Goal: Information Seeking & Learning: Find specific fact

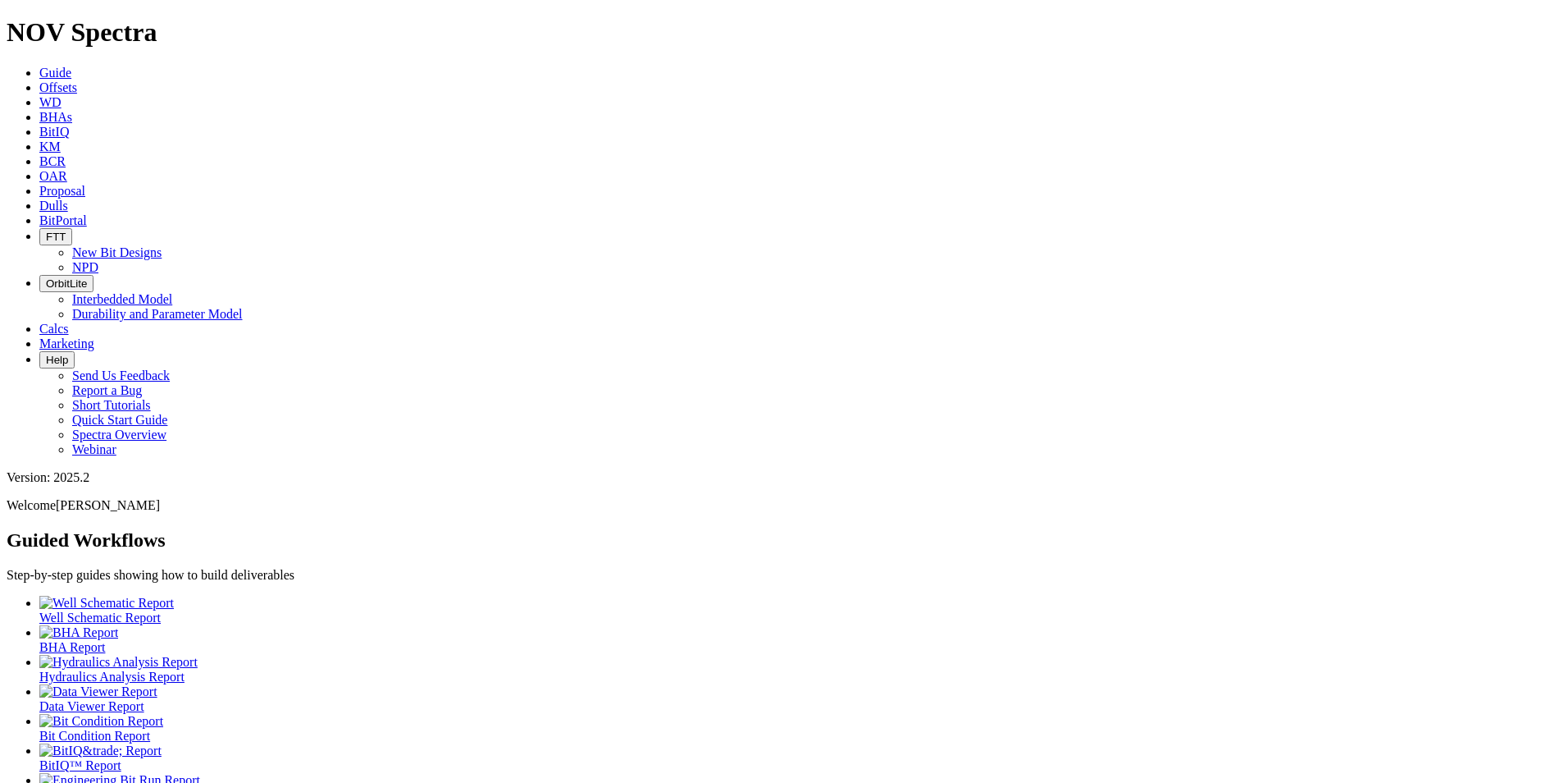
click at [68, 198] on span "Dulls" at bounding box center [54, 205] width 29 height 14
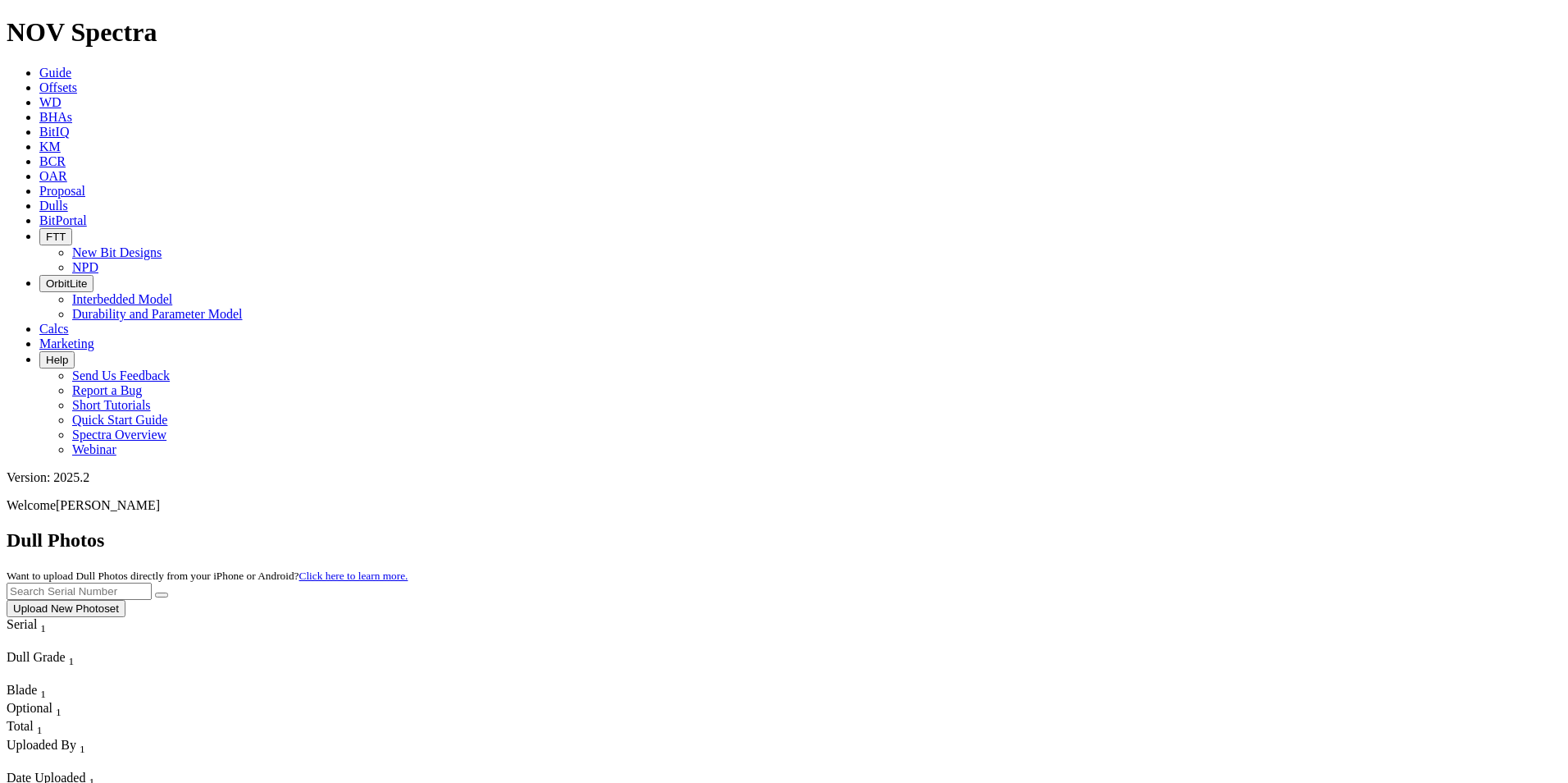
click at [152, 582] on input "text" at bounding box center [79, 591] width 145 height 17
paste input "A318292"
type input "A318292"
click at [162, 595] on icon "submit" at bounding box center [162, 595] width 0 height 0
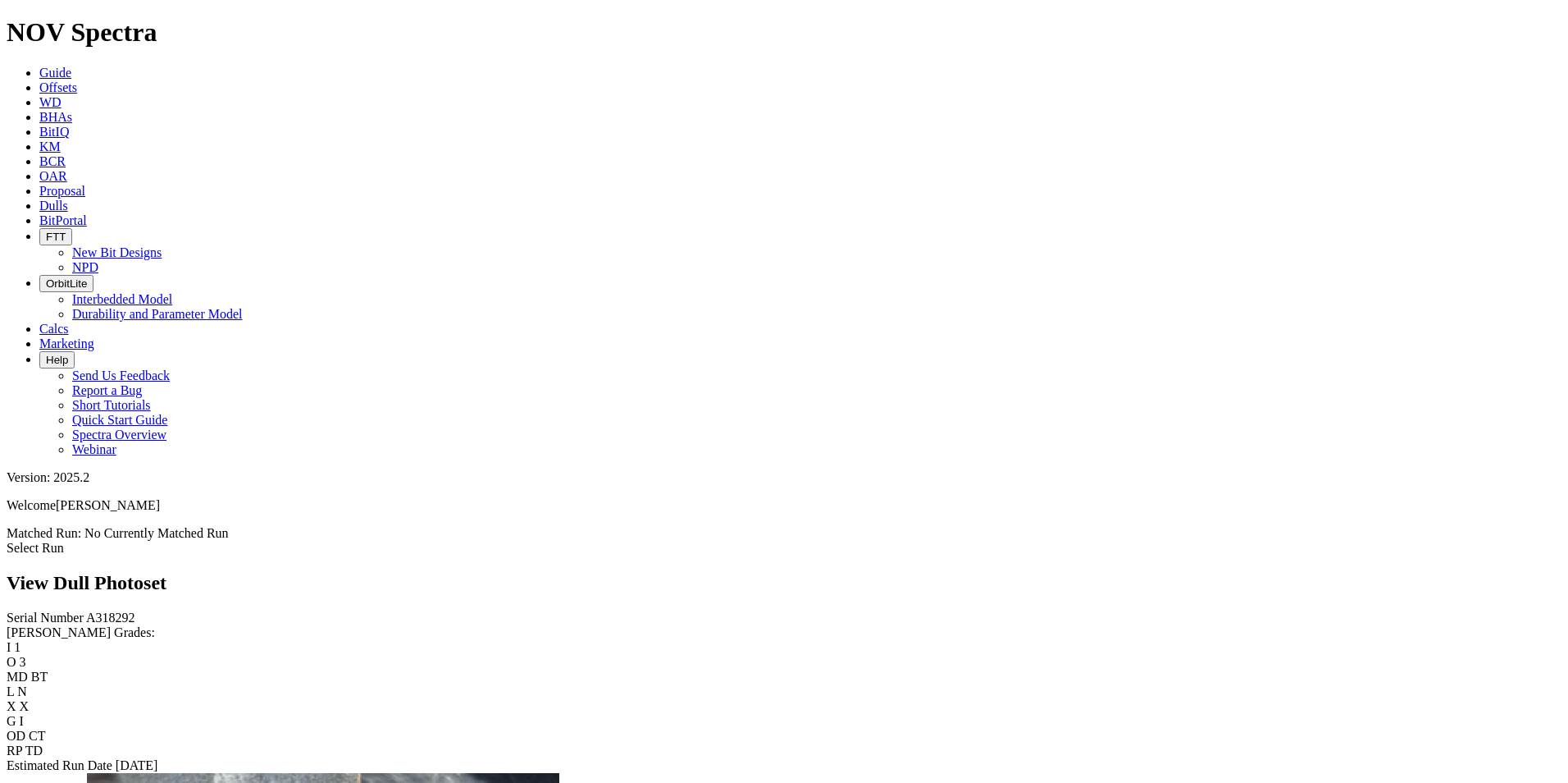
scroll to position [656, 0]
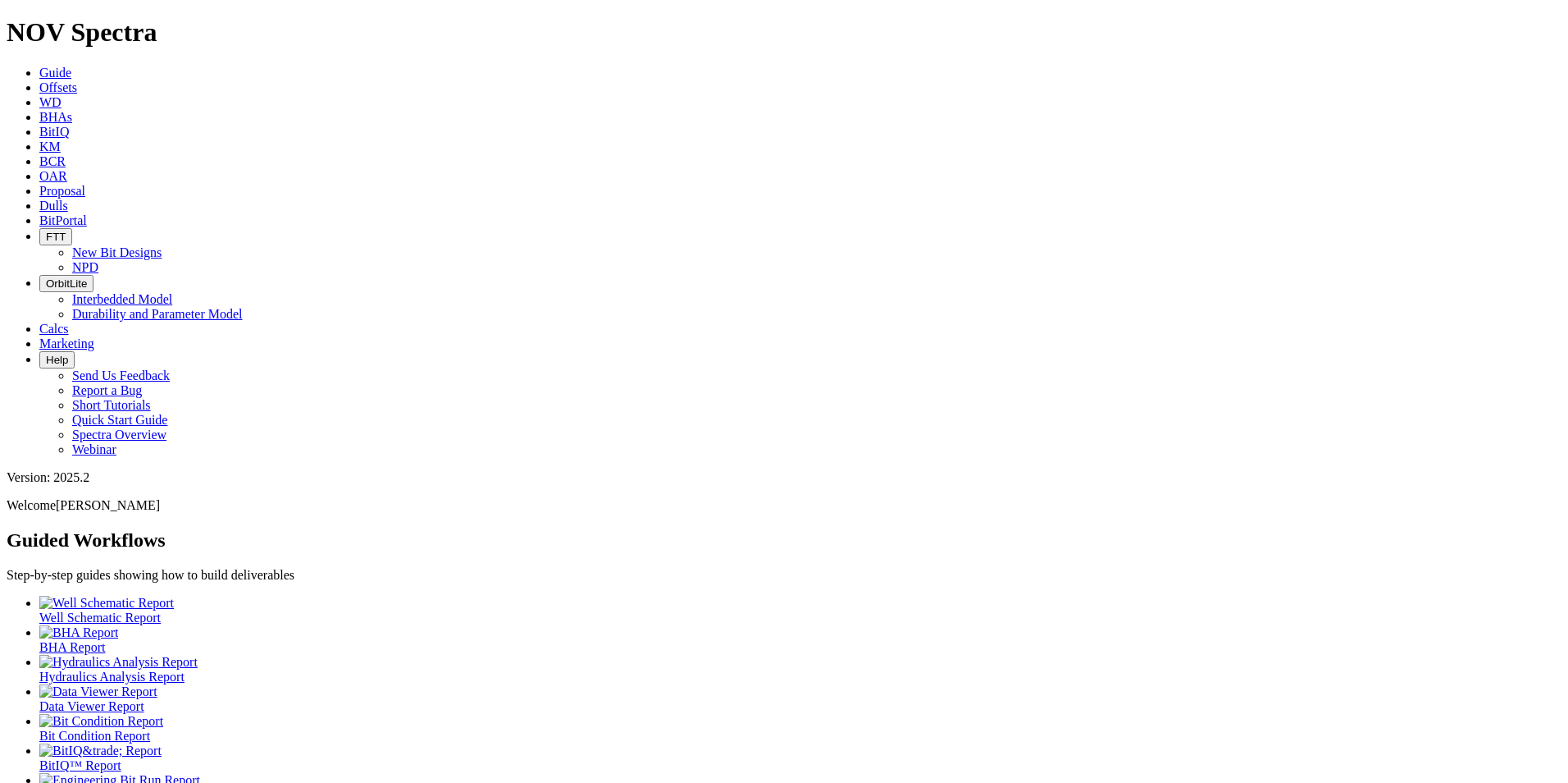
click at [94, 337] on span "Marketing" at bounding box center [67, 343] width 55 height 14
click at [87, 213] on span "BitPortal" at bounding box center [63, 220] width 47 height 14
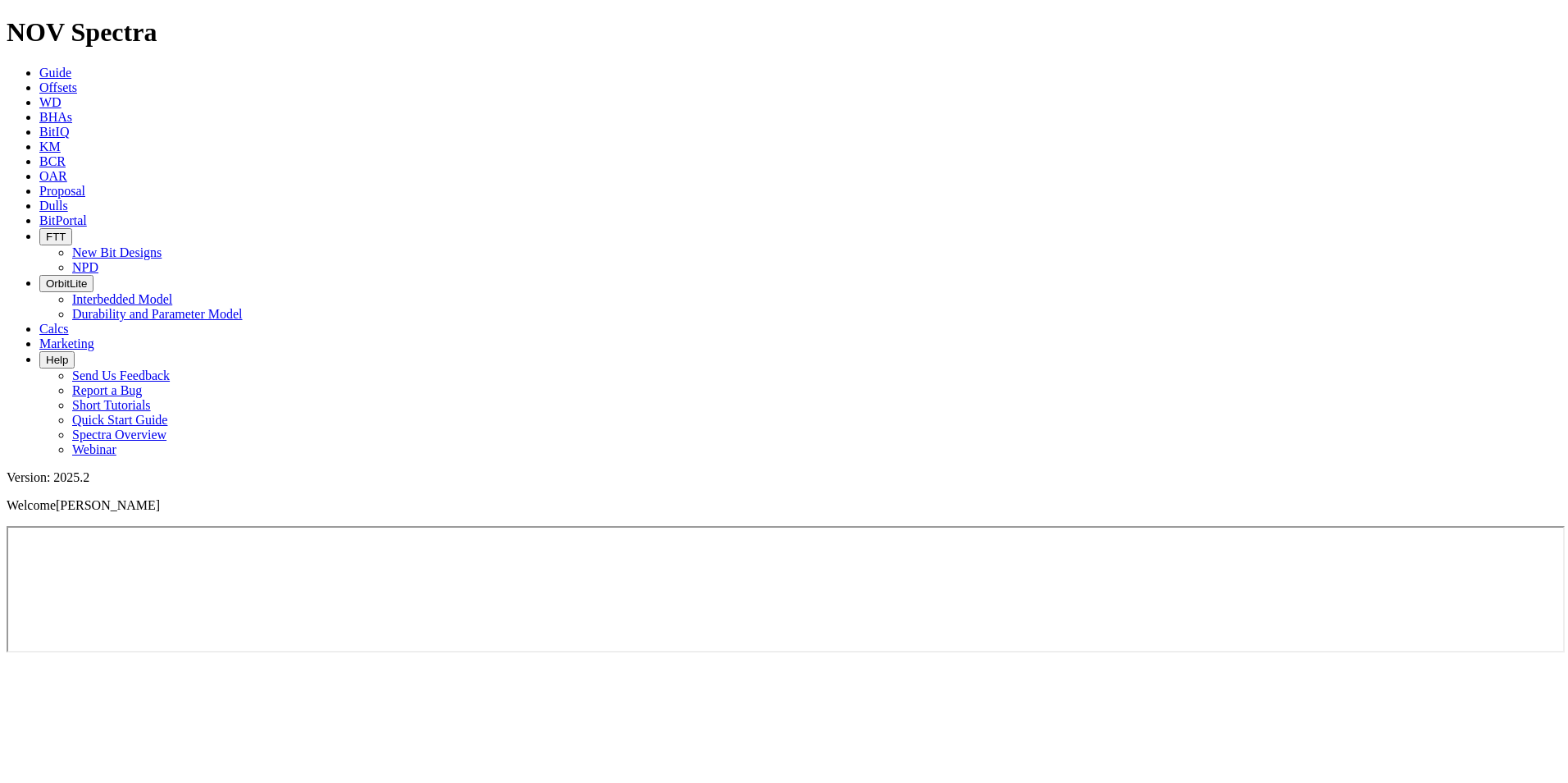
click at [61, 139] on span "KM" at bounding box center [50, 146] width 21 height 14
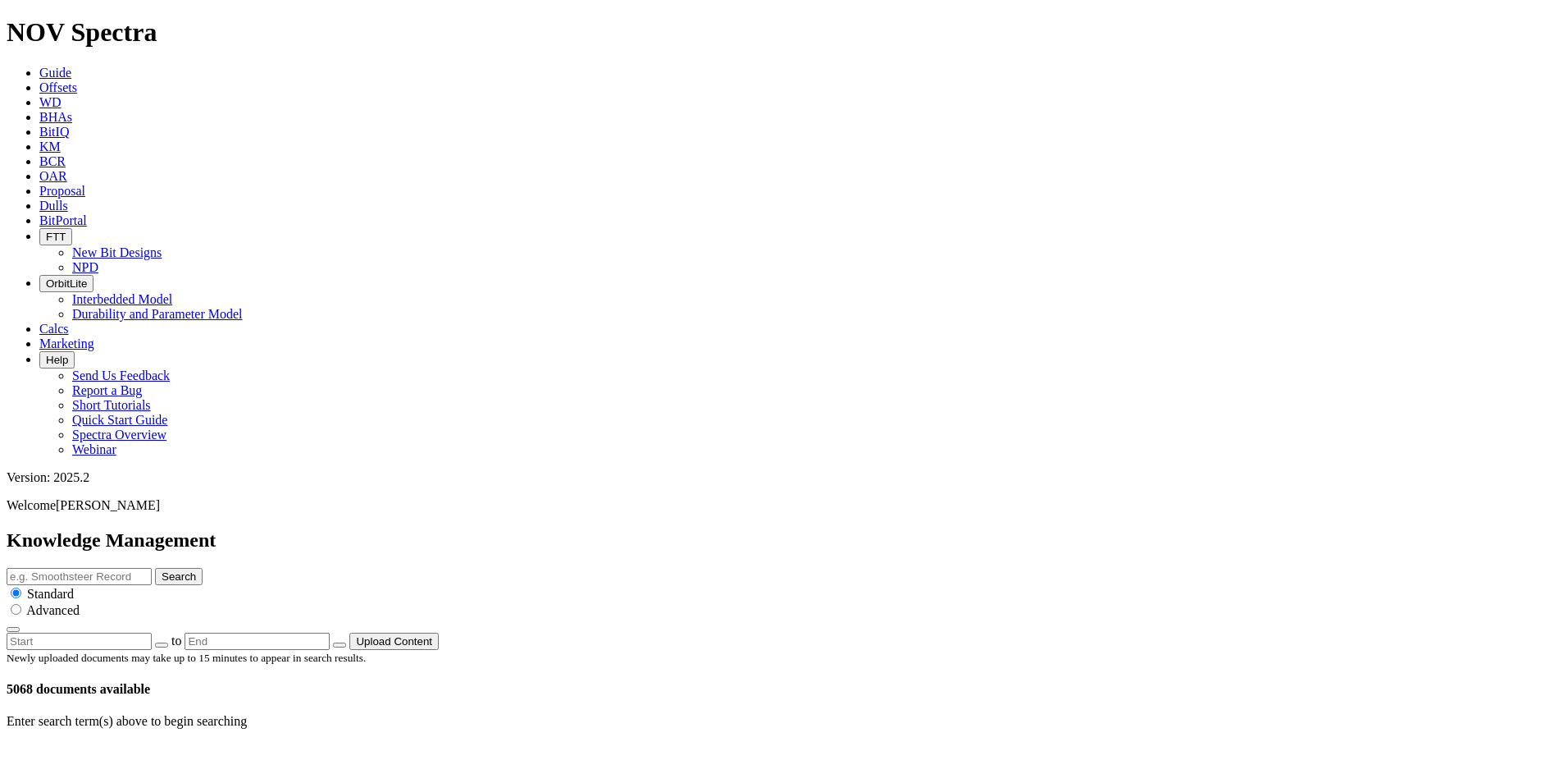
click at [152, 568] on input "text" at bounding box center [79, 576] width 145 height 17
paste input "19201523"
type input "19201523"
click at [202, 568] on button "Search" at bounding box center [179, 576] width 47 height 17
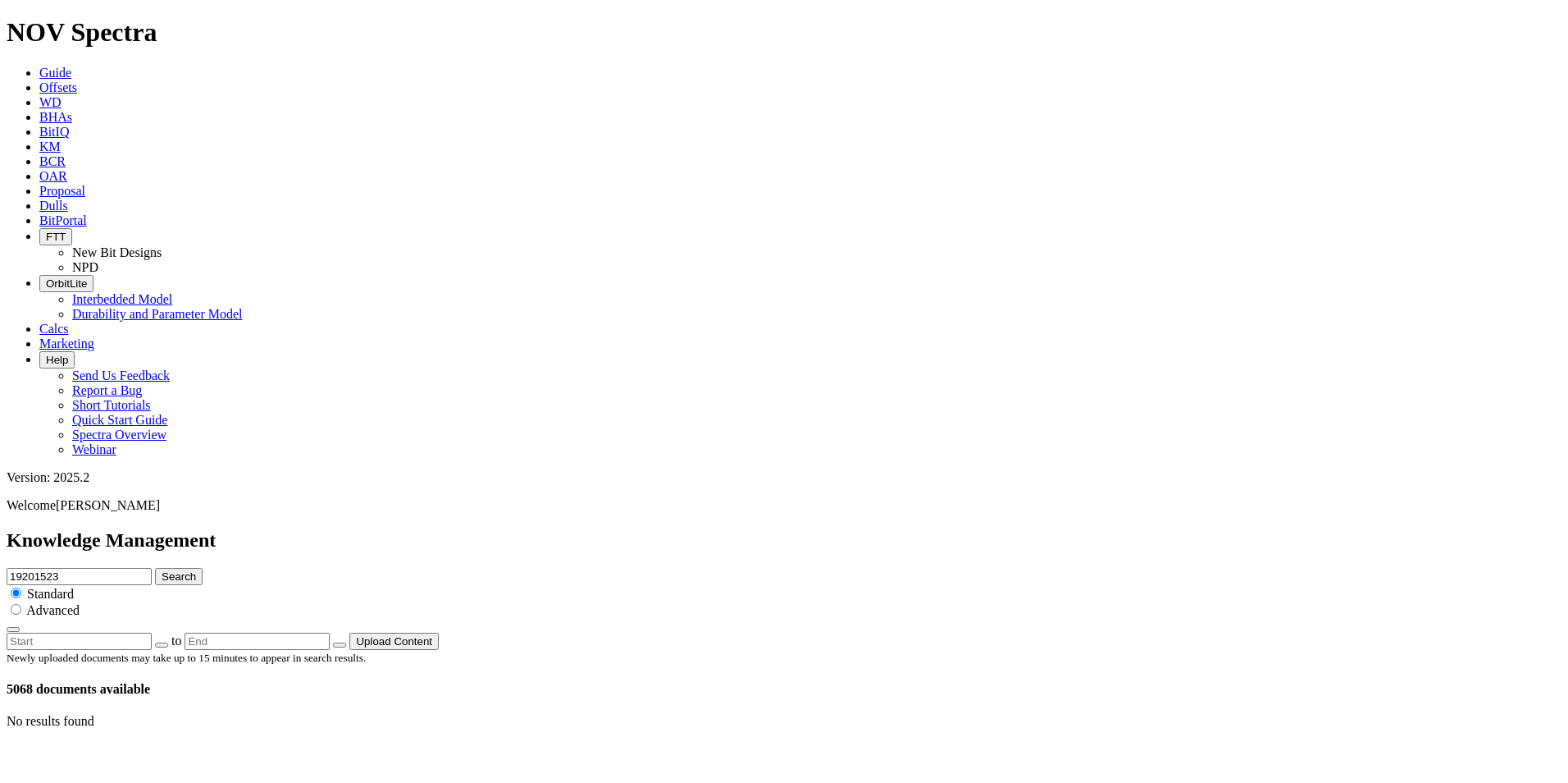
click at [202, 568] on button "Search" at bounding box center [179, 576] width 47 height 17
click at [152, 568] on input "19201523" at bounding box center [79, 576] width 145 height 17
click at [439, 633] on button "Upload Content" at bounding box center [394, 641] width 89 height 17
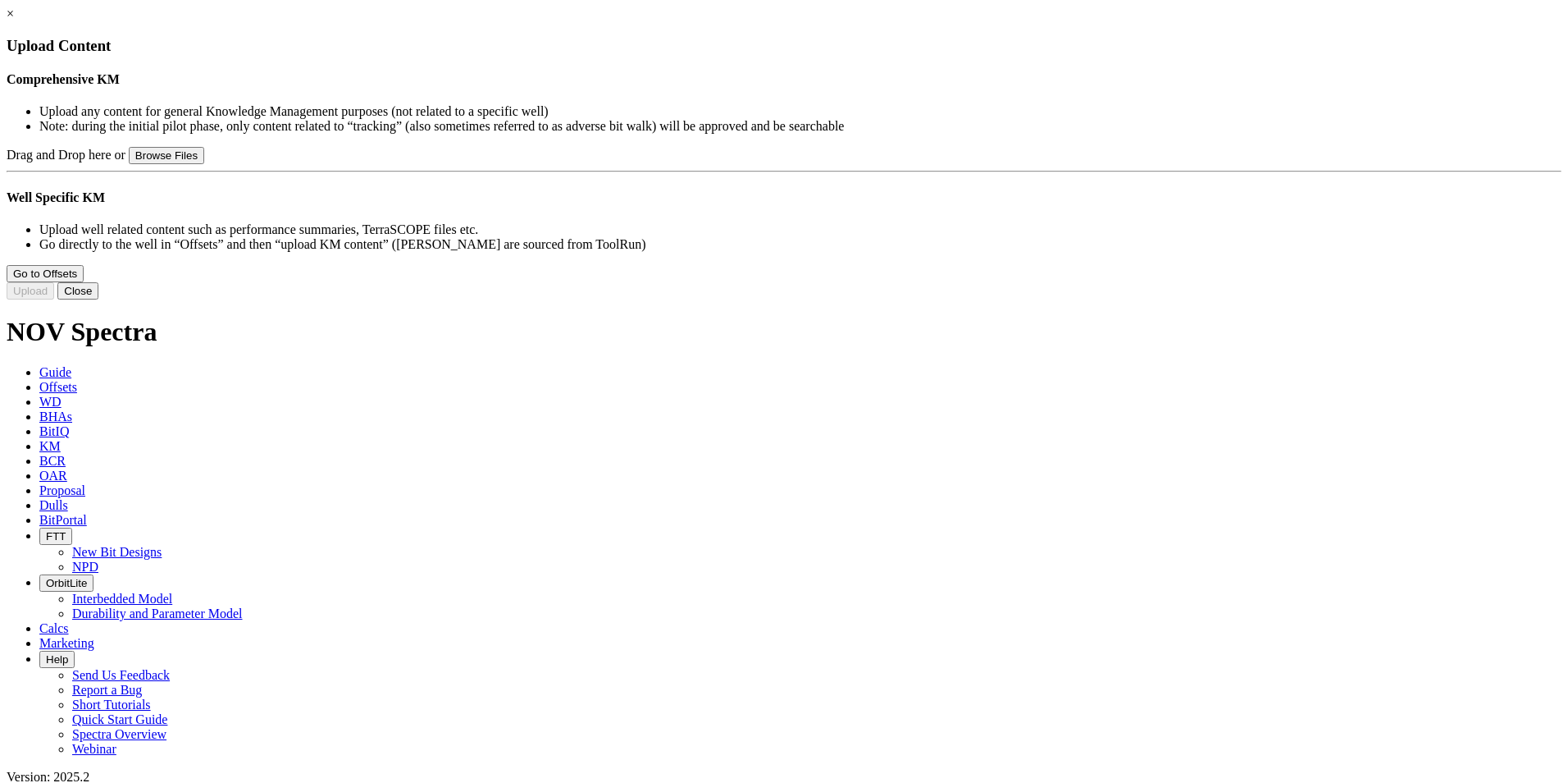
click at [14, 20] on link "×" at bounding box center [10, 14] width 8 height 14
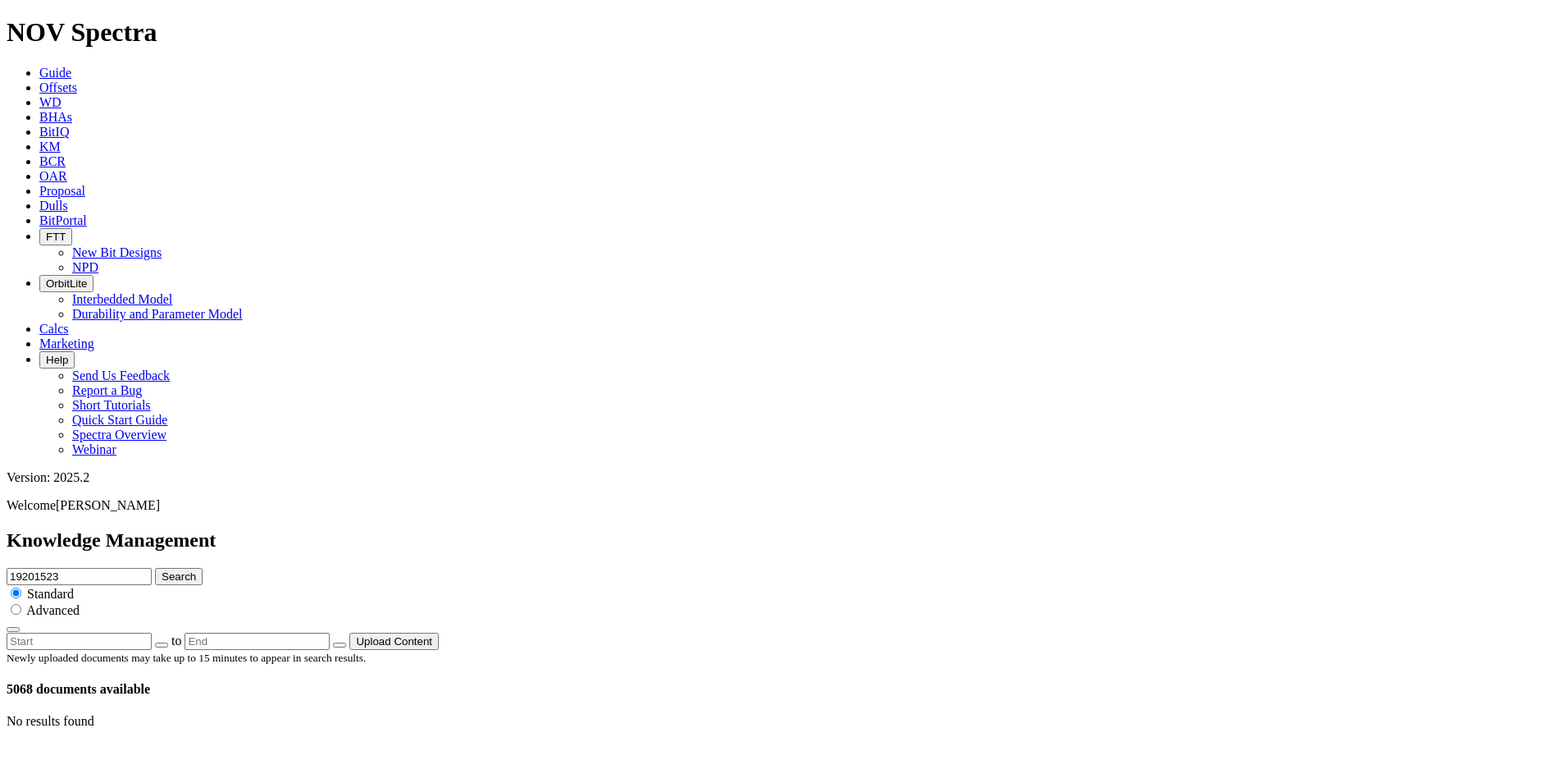
drag, startPoint x: 764, startPoint y: 87, endPoint x: 682, endPoint y: 76, distance: 82.7
click at [682, 529] on div "Knowledge Management 19201523 Search Standard Advanced to Upload Content" at bounding box center [784, 589] width 1555 height 121
click at [40, 337] on span at bounding box center [40, 343] width 0 height 14
click at [72, 66] on span "Guide" at bounding box center [56, 73] width 32 height 14
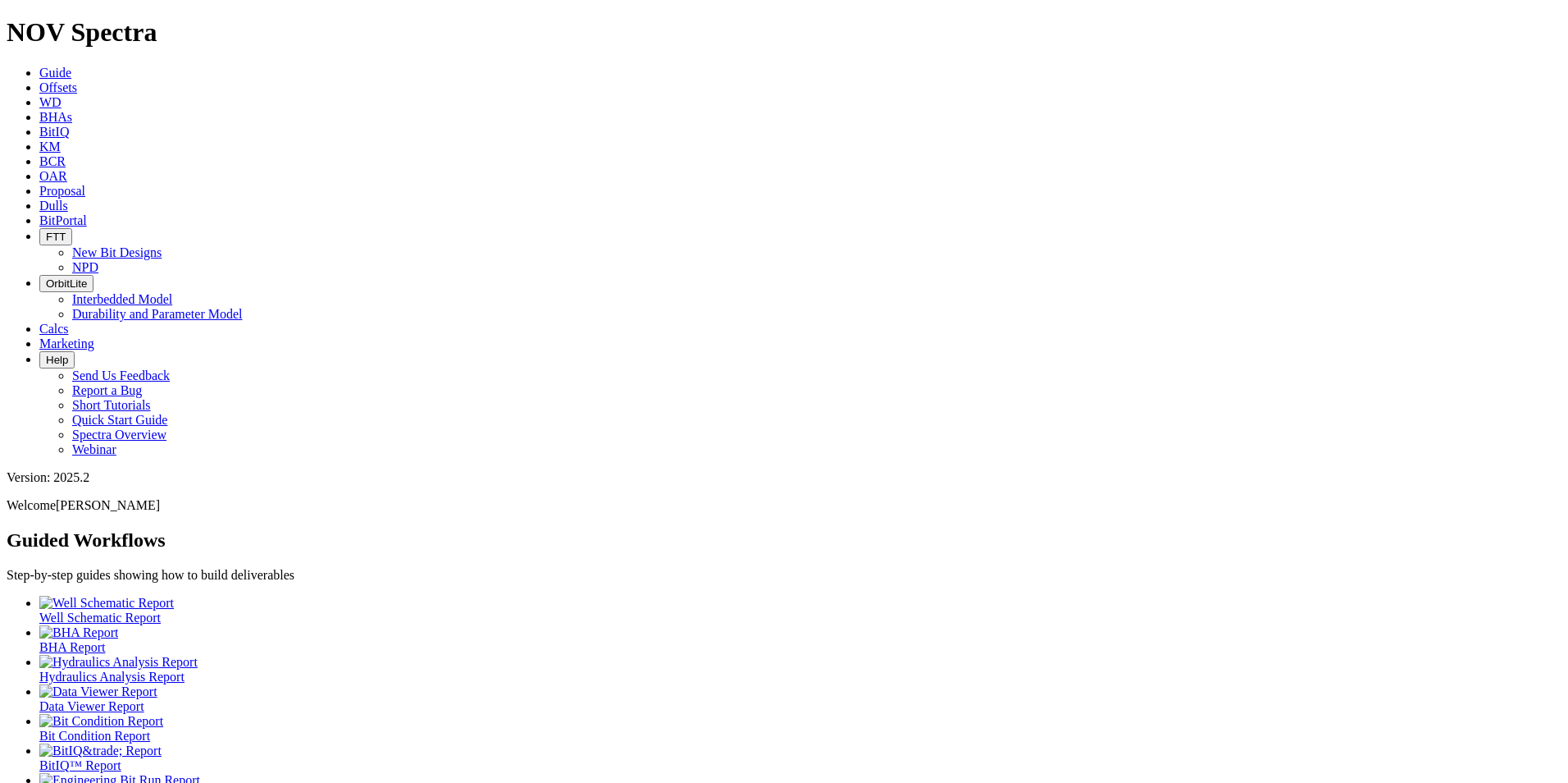
click at [40, 213] on icon at bounding box center [40, 220] width 0 height 14
